Goal: Information Seeking & Learning: Learn about a topic

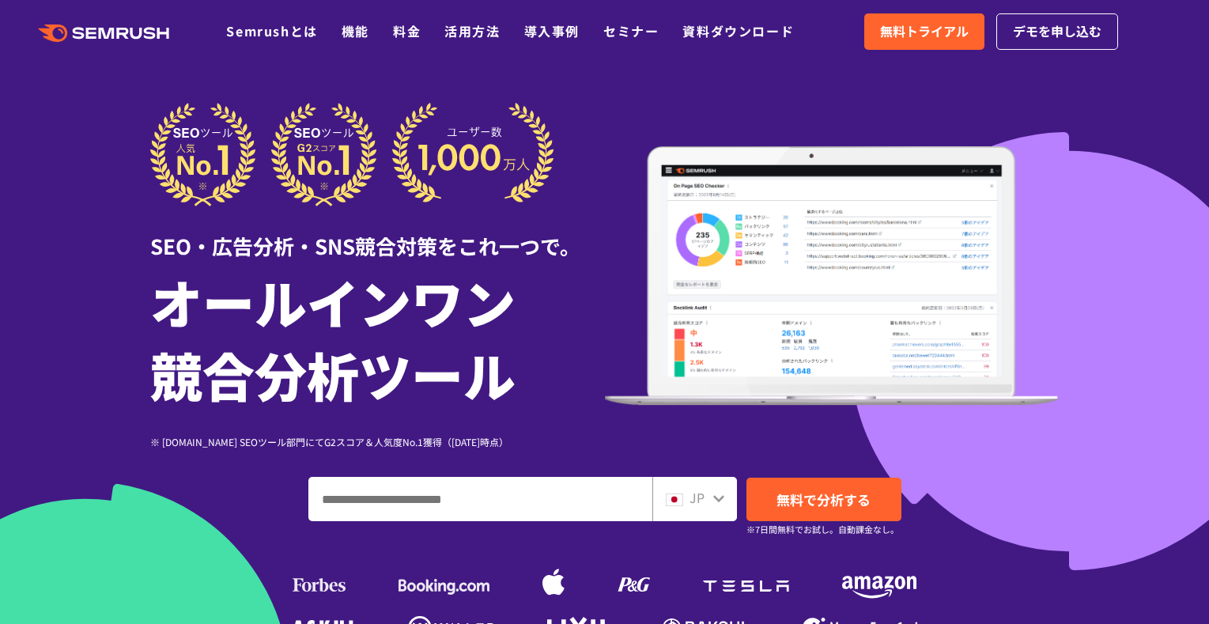
click at [564, 175] on div at bounding box center [377, 155] width 455 height 104
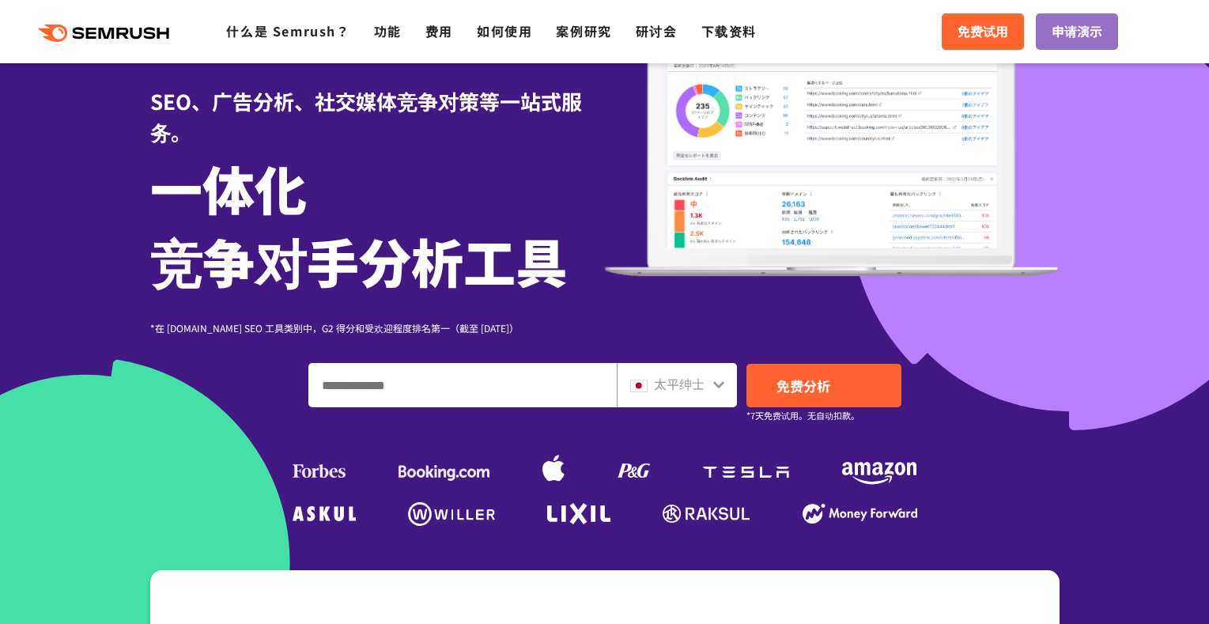
scroll to position [79, 0]
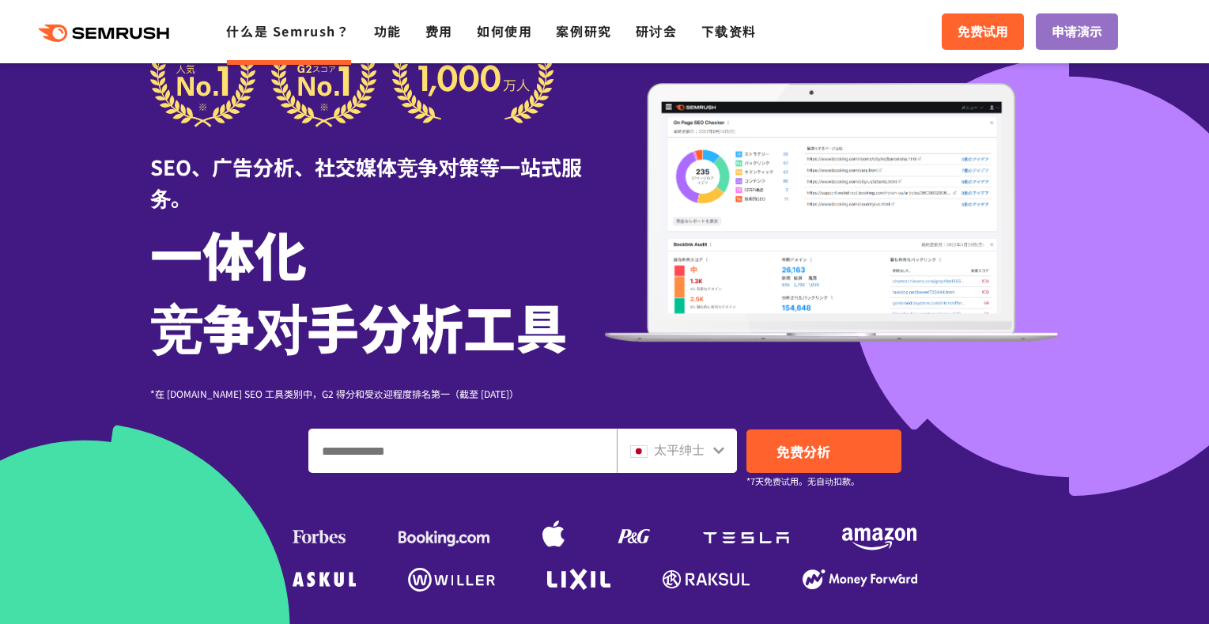
click at [307, 32] on font "什么是 Semrush？" at bounding box center [287, 30] width 123 height 19
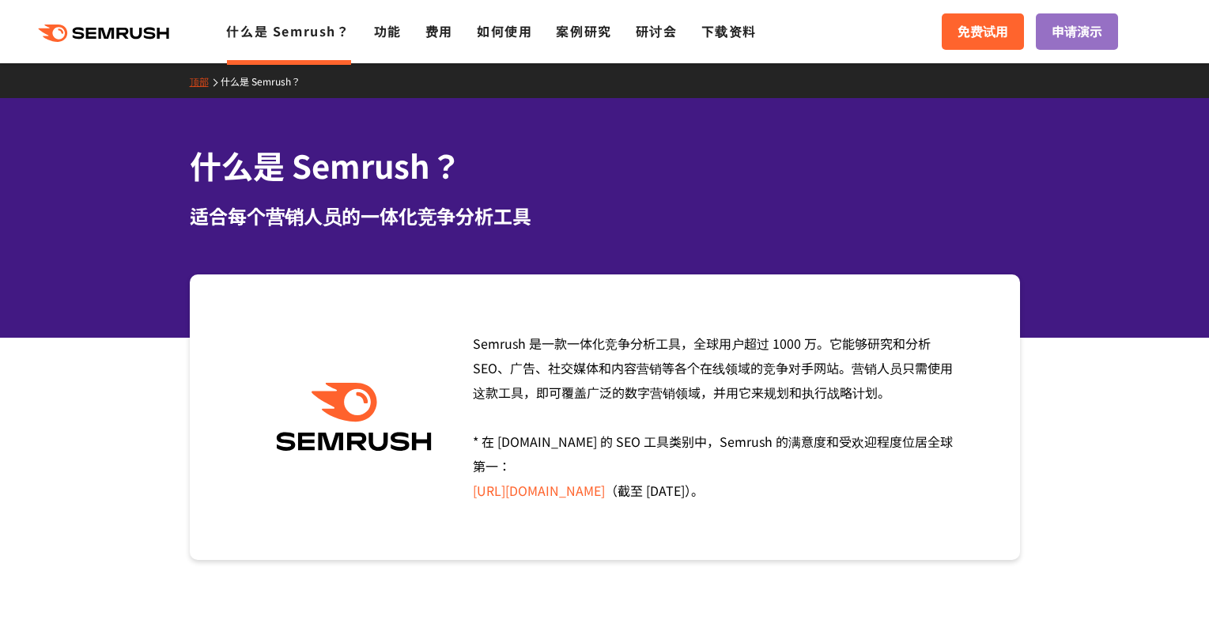
drag, startPoint x: 0, startPoint y: 0, endPoint x: 613, endPoint y: 367, distance: 714.5
click at [613, 367] on font "Semrush 是一款一体化竞争分析工具，全球用户超过 1000 万。它能够研究和分析 SEO、广告、社交媒体和内容营销等各个在线领域的竞争对手网站。营销人员…" at bounding box center [713, 368] width 480 height 68
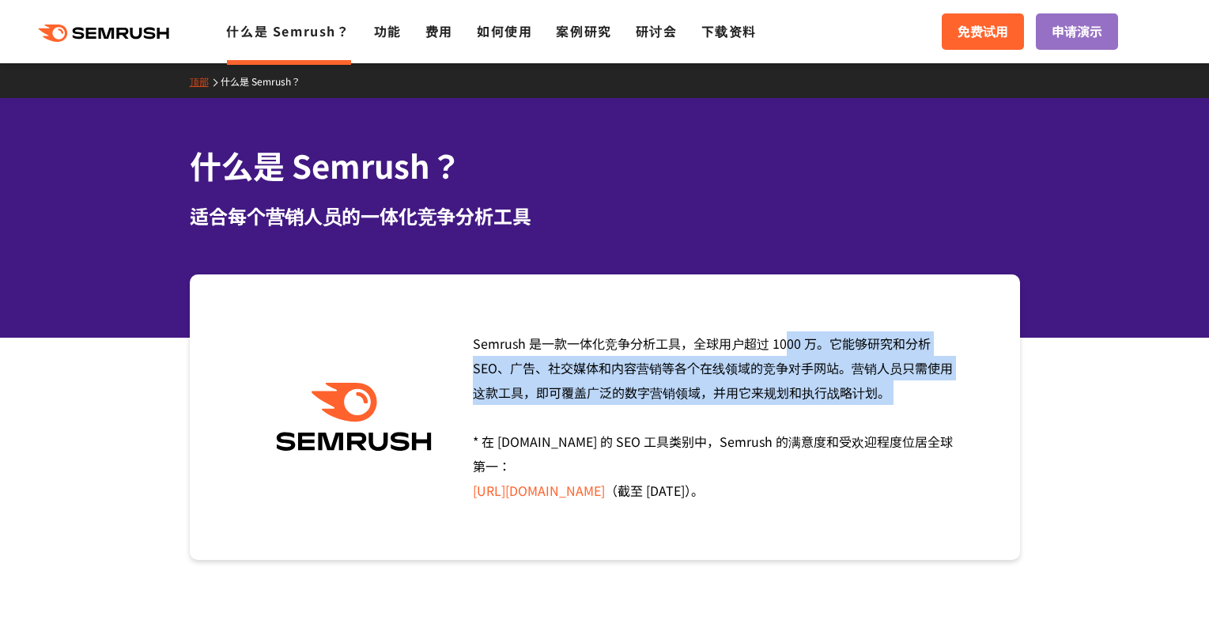
drag, startPoint x: 563, startPoint y: 348, endPoint x: 661, endPoint y: 415, distance: 118.9
click at [661, 415] on div "Semrush 是一款一体化竞争分析工具，全球用户超过 1000 万。它能够研究和分析 SEO、广告、社交媒体和内容营销等各个在线领域的竞争对手网站。营销人员…" at bounding box center [711, 417] width 501 height 172
copy font "一体化竞争分析工具，全球用户超过 1000 万。它能够研究和分析 SEO、广告、社交媒体和内容营销等各个在线领域的竞争对手网站。营销人员只需使用这款工具，即可…"
click at [661, 415] on div "Semrush 是一款一体化竞争分析工具，全球用户超过 1000 万。它能够研究和分析 SEO、广告、社交媒体和内容营销等各个在线领域的竞争对手网站。营销人员…" at bounding box center [711, 417] width 501 height 172
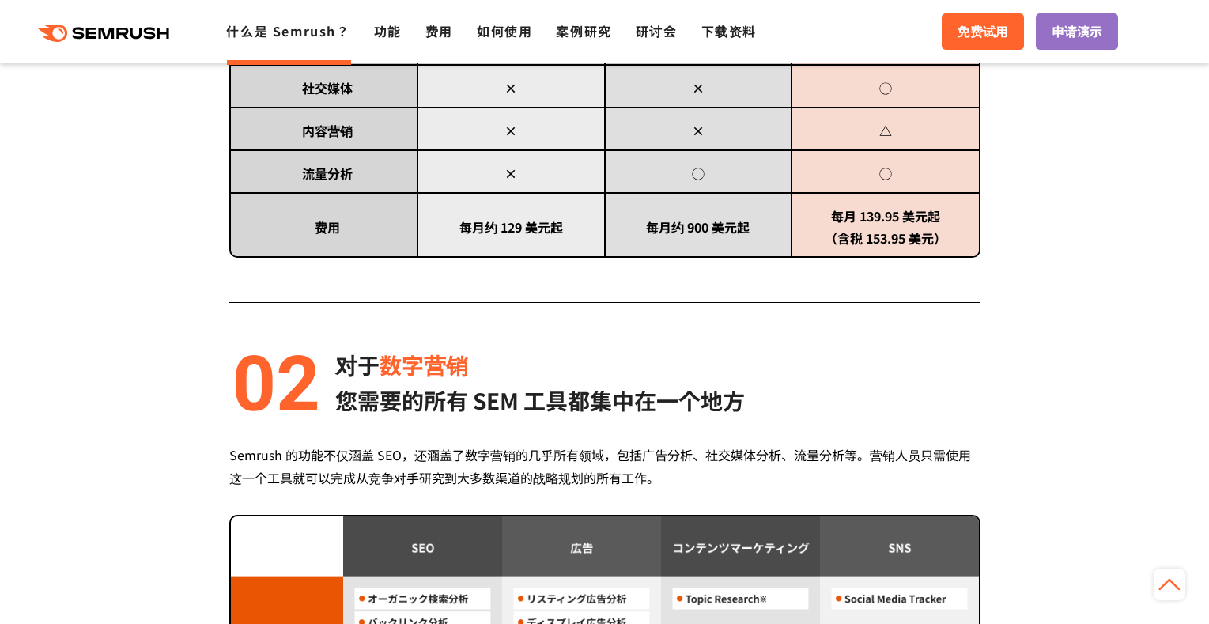
scroll to position [1186, 0]
